Goal: Use online tool/utility: Utilize a website feature to perform a specific function

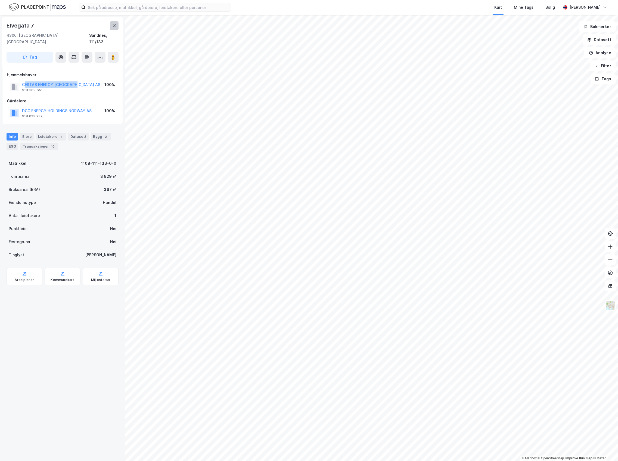
click at [117, 28] on button at bounding box center [114, 25] width 9 height 9
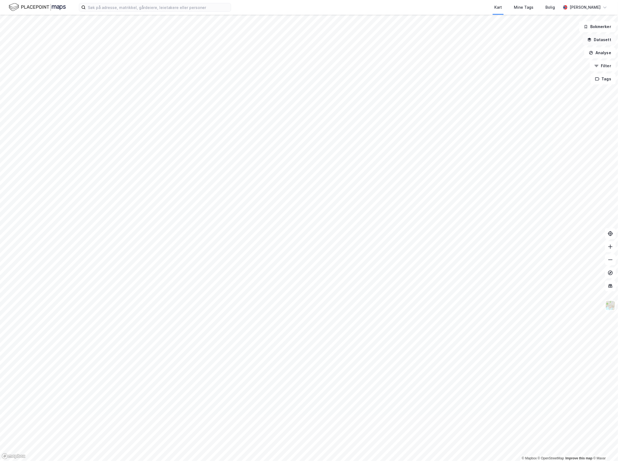
click at [606, 42] on button "Datasett" at bounding box center [599, 39] width 33 height 11
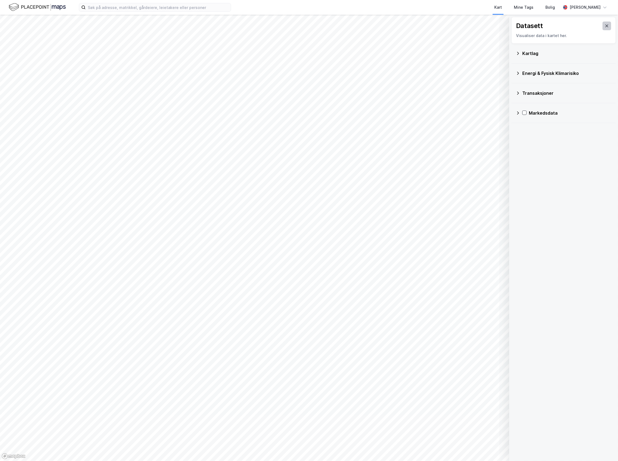
click at [605, 26] on icon at bounding box center [607, 26] width 4 height 4
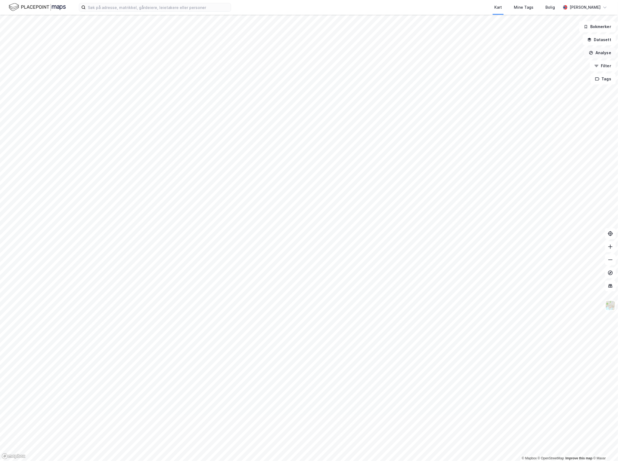
click at [601, 52] on button "Analyse" at bounding box center [601, 52] width 32 height 11
click at [561, 65] on div "Tegn område" at bounding box center [552, 64] width 47 height 5
click at [378, 446] on button "Lukk" at bounding box center [377, 448] width 25 height 11
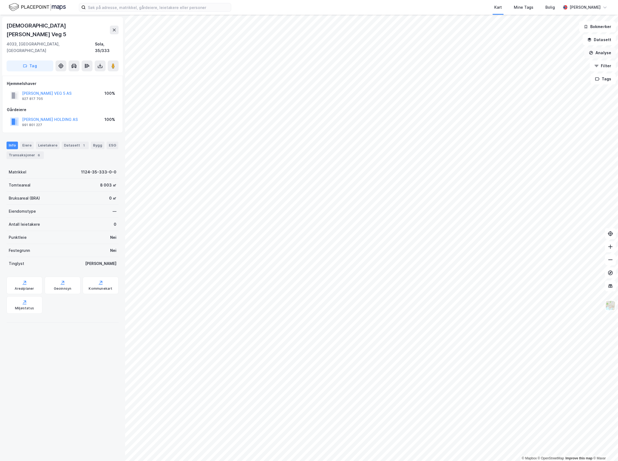
click at [606, 50] on button "Analyse" at bounding box center [600, 52] width 32 height 11
click at [561, 64] on div "Tegn område" at bounding box center [552, 64] width 47 height 5
